Goal: Find specific page/section: Find specific page/section

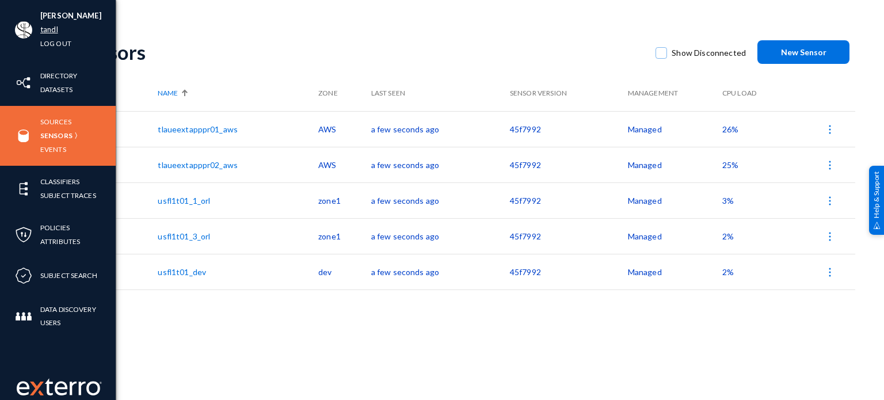
click at [51, 27] on link "tandl" at bounding box center [49, 29] width 18 height 13
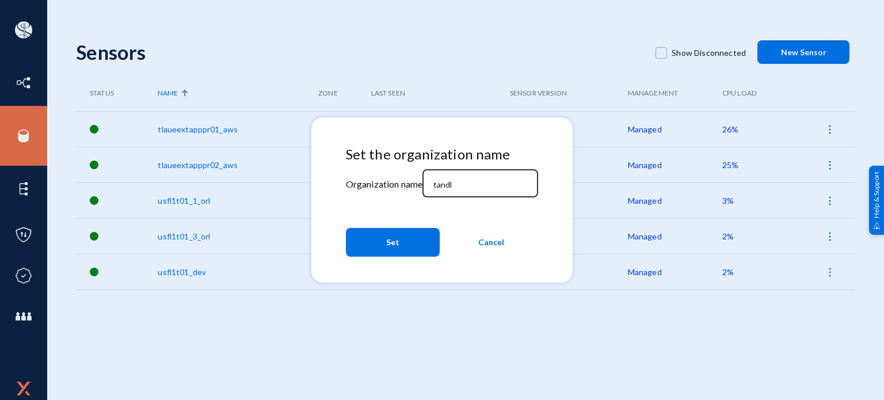
click at [481, 178] on div "tandl" at bounding box center [481, 182] width 104 height 30
type input "[PERSON_NAME]"
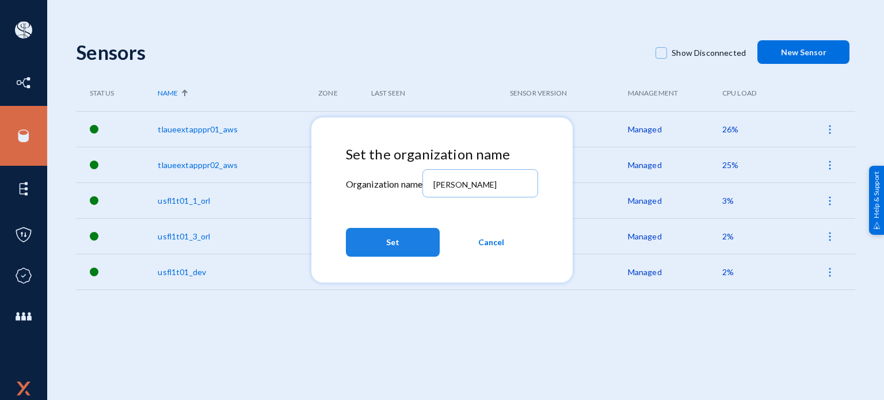
click at [410, 234] on button "Set" at bounding box center [393, 242] width 94 height 29
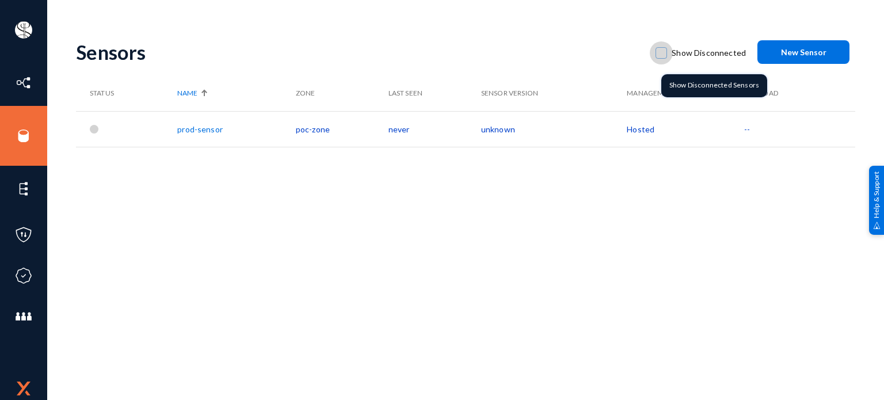
click at [665, 56] on span at bounding box center [661, 53] width 12 height 12
click at [662, 58] on input "Show Disconnected" at bounding box center [661, 58] width 1 height 1
checkbox input "true"
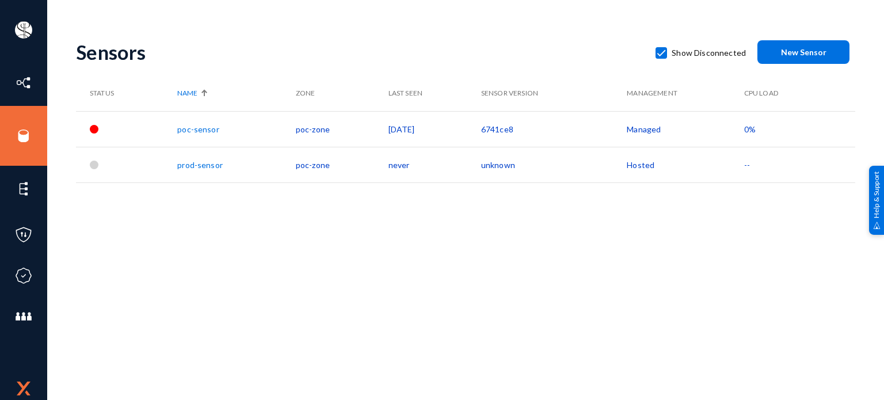
click at [299, 227] on div "Sensors Show Disconnected New Sensor Status Name Zone Last Seen Sensor Version …" at bounding box center [465, 201] width 779 height 345
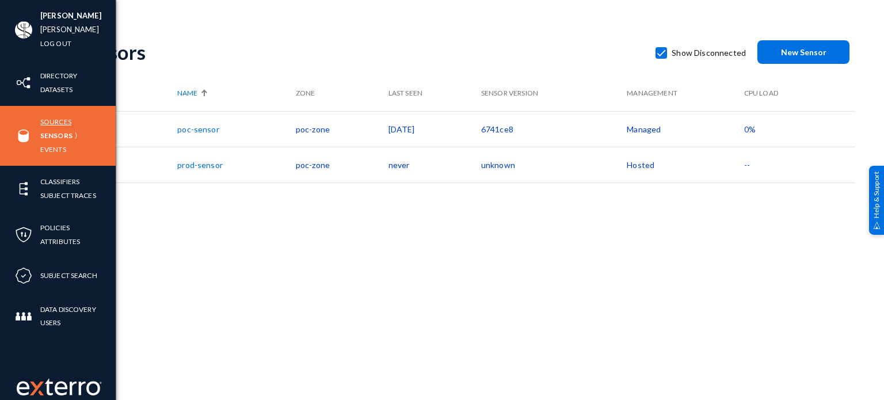
click at [61, 123] on link "Sources" at bounding box center [55, 121] width 31 height 13
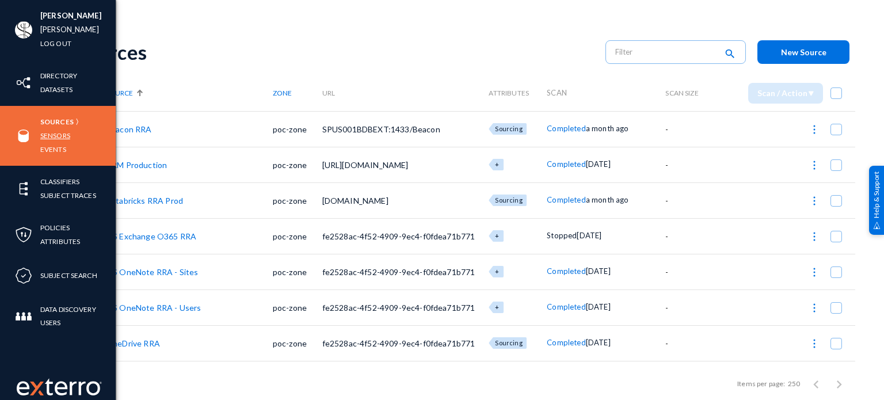
click at [47, 134] on link "Sensors" at bounding box center [55, 135] width 30 height 13
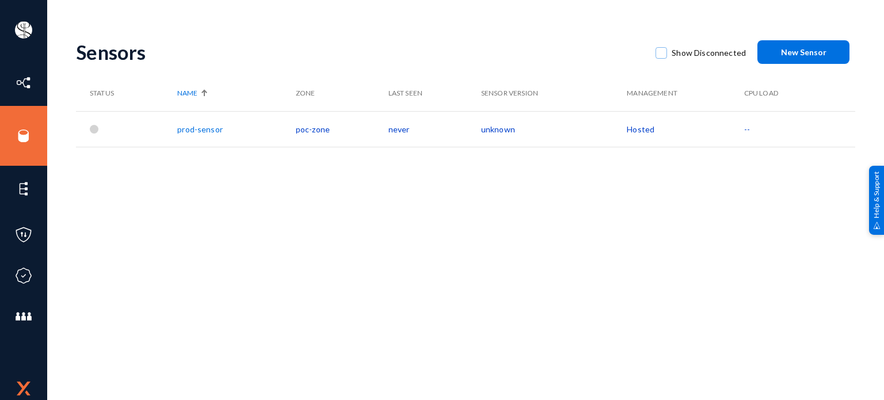
click at [196, 131] on link "prod-sensor" at bounding box center [199, 129] width 45 height 10
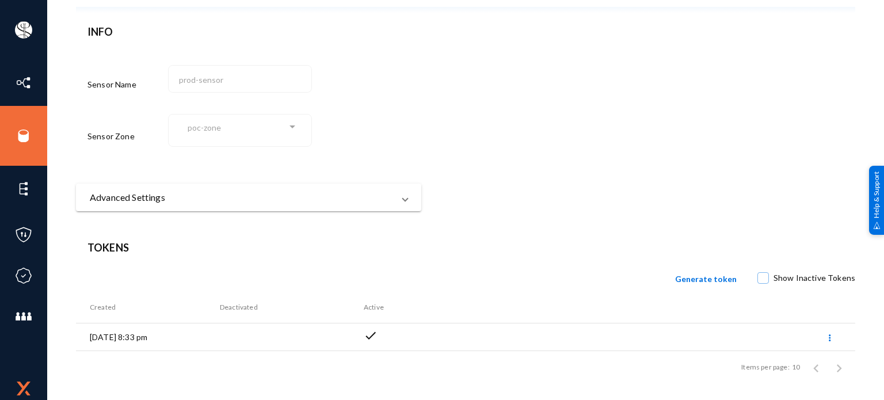
scroll to position [81, 0]
click at [222, 194] on mat-panel-title "Advanced Settings" at bounding box center [242, 197] width 304 height 14
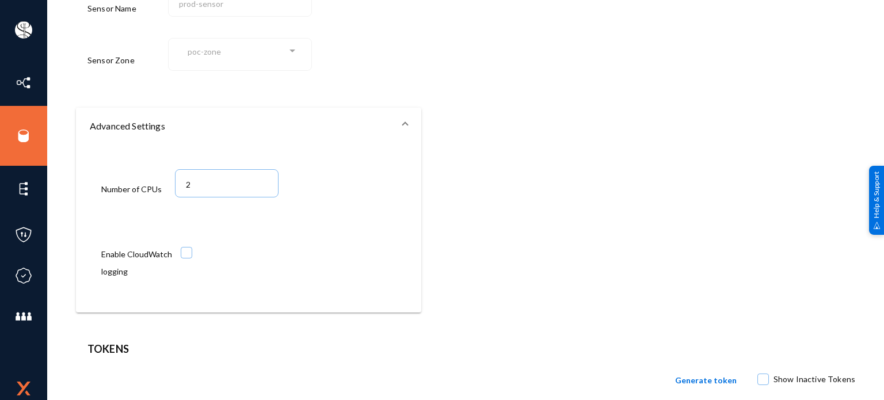
scroll to position [157, 0]
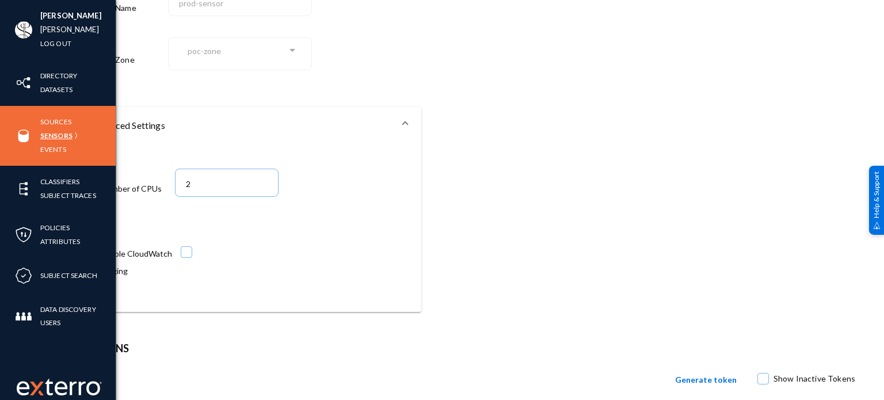
click at [56, 136] on link "Sensors" at bounding box center [56, 135] width 32 height 13
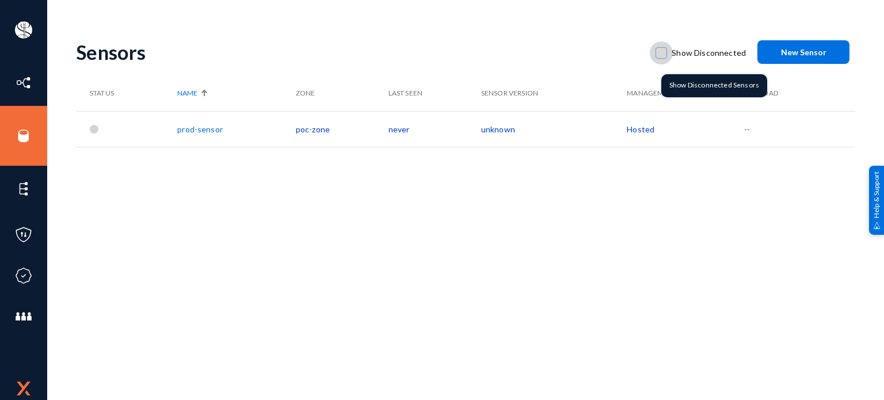
click at [659, 56] on span at bounding box center [661, 53] width 12 height 12
click at [661, 58] on input "Show Disconnected" at bounding box center [661, 58] width 1 height 1
checkbox input "true"
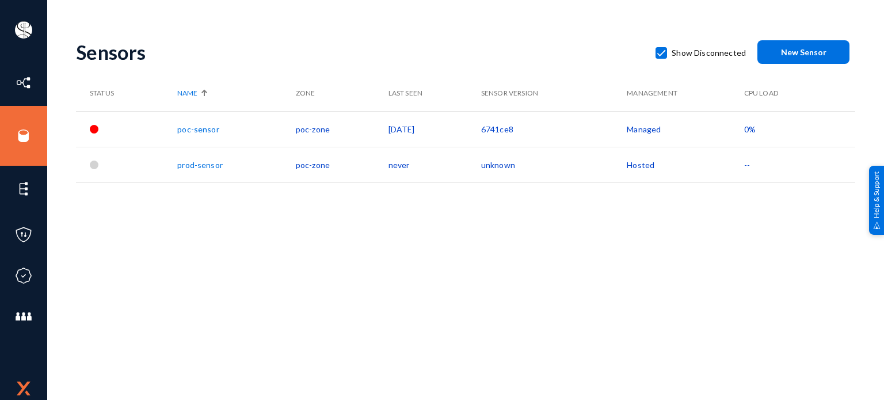
click at [751, 128] on span "0%" at bounding box center [750, 129] width 12 height 10
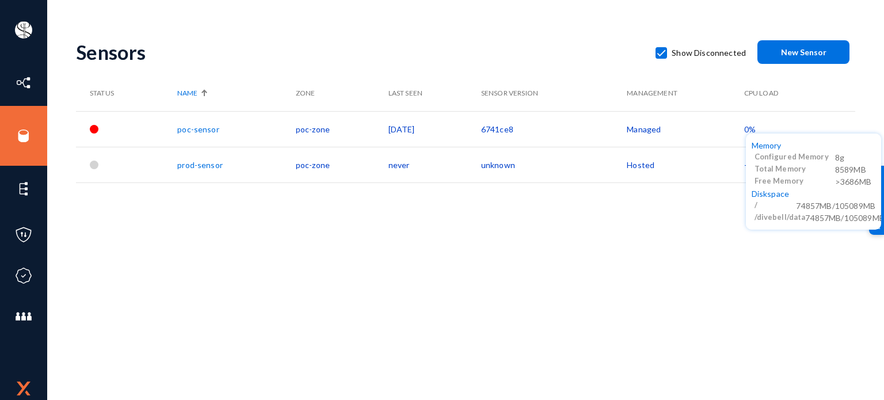
click at [690, 204] on div at bounding box center [442, 200] width 884 height 400
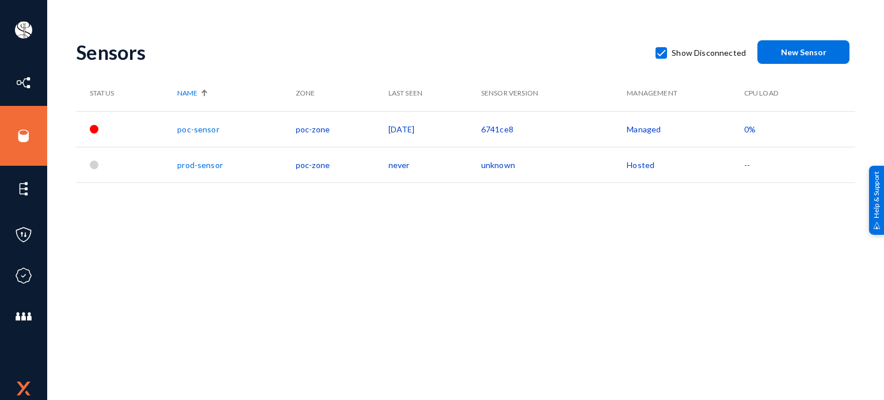
click at [753, 128] on span "0%" at bounding box center [750, 129] width 12 height 10
